Goal: Information Seeking & Learning: Learn about a topic

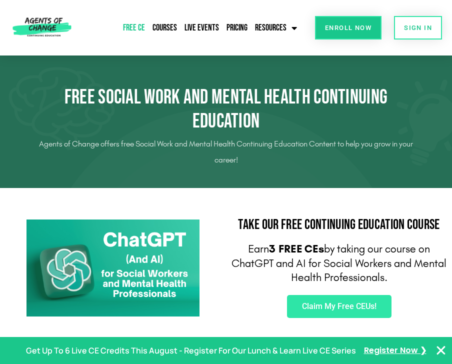
click at [27, 26] on img at bounding box center [42, 28] width 64 height 36
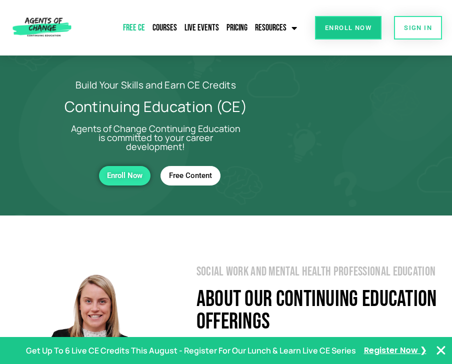
click at [140, 25] on link "Free CE" at bounding box center [134, 28] width 27 height 23
